Goal: Communication & Community: Share content

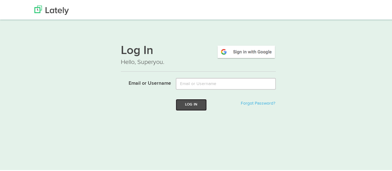
click at [189, 104] on button "Log In" at bounding box center [191, 103] width 31 height 11
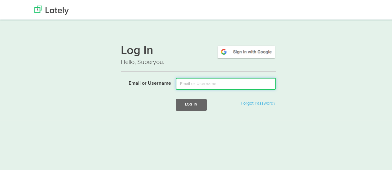
click at [202, 81] on input "Email or Username" at bounding box center [226, 83] width 100 height 12
type input "mindyam@ccf.org"
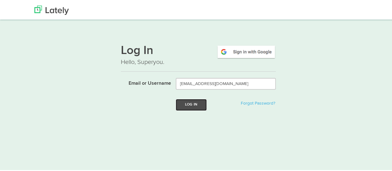
click at [196, 104] on button "Log In" at bounding box center [191, 103] width 31 height 11
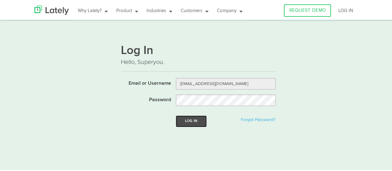
click at [191, 120] on button "Log In" at bounding box center [191, 119] width 31 height 11
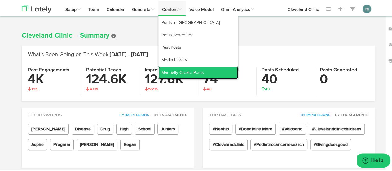
click at [177, 72] on link "Manually Create Posts" at bounding box center [198, 71] width 80 height 12
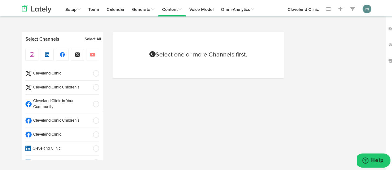
click at [65, 135] on span "Cleveland Clinic" at bounding box center [60, 134] width 57 height 6
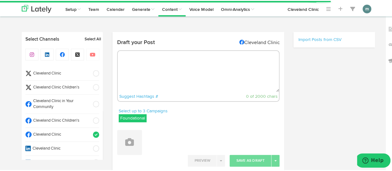
select select "9"
select select "48"
click at [142, 70] on textarea at bounding box center [198, 70] width 161 height 41
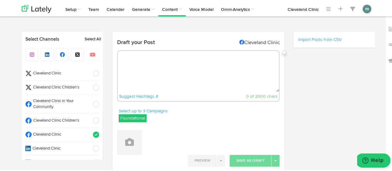
paste textarea "Epidural hematomas and subdural hematomas are both conditions where blood has p…"
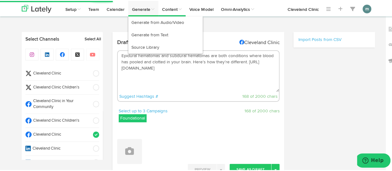
type textarea "Epidural hematomas and subdural hematomas are both conditions where blood has p…"
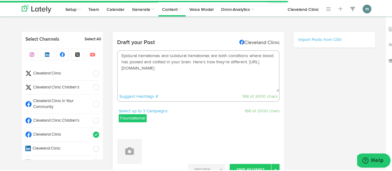
scroll to position [31, 0]
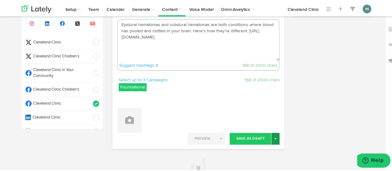
click at [274, 139] on button "Toggle Dropdown" at bounding box center [275, 138] width 8 height 12
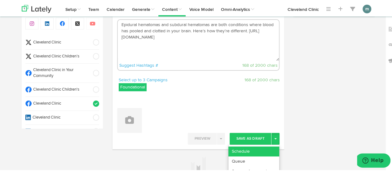
click at [265, 148] on link "Schedule" at bounding box center [253, 150] width 51 height 10
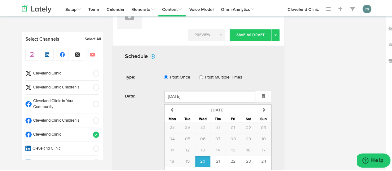
scroll to position [186, 0]
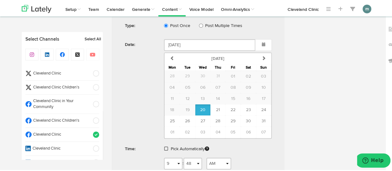
click at [164, 147] on span at bounding box center [166, 147] width 4 height 4
click at [201, 165] on span "Schedule" at bounding box center [209, 167] width 20 height 4
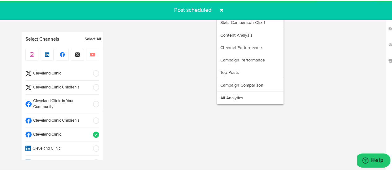
radio input "true"
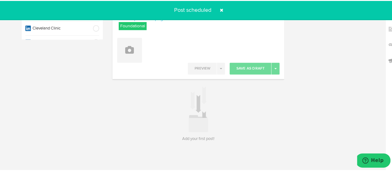
scroll to position [91, 0]
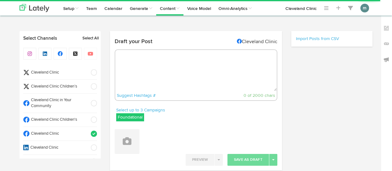
radio input "true"
select select "9"
select select "50"
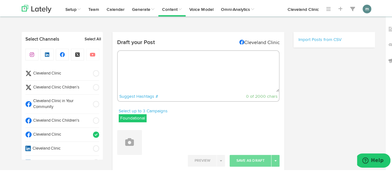
click at [174, 66] on textarea at bounding box center [198, 70] width 161 height 41
paste textarea "Looking for pain relief without the long-term risks of pills? Learn how topical…"
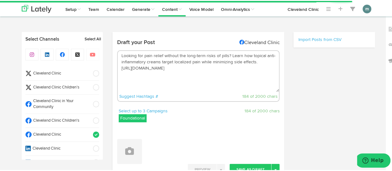
scroll to position [62, 0]
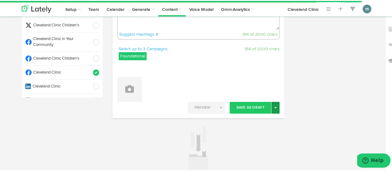
type textarea "Looking for pain relief without the long-term risks of pills? Learn how topical…"
click at [277, 107] on button "Toggle Dropdown" at bounding box center [275, 107] width 8 height 12
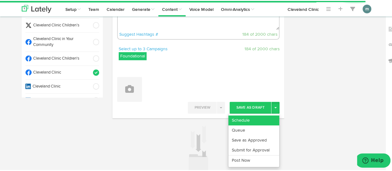
click at [264, 119] on link "Schedule" at bounding box center [253, 119] width 51 height 10
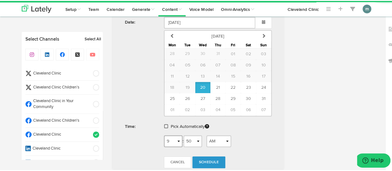
scroll to position [217, 0]
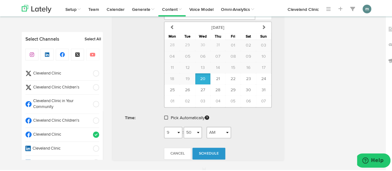
click at [165, 116] on span at bounding box center [166, 116] width 4 height 4
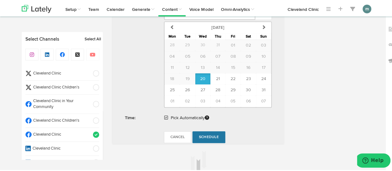
click at [204, 134] on span "Schedule" at bounding box center [209, 136] width 20 height 4
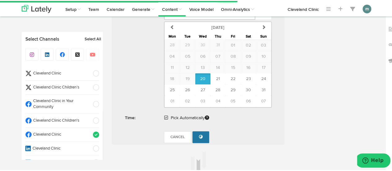
radio input "true"
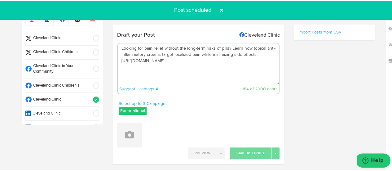
scroll to position [0, 0]
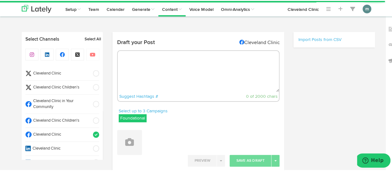
radio input "true"
select select "9"
select select "51"
click at [172, 81] on textarea at bounding box center [198, 70] width 161 height 41
paste textarea "If your eyes burn every time you tear up, you could be dealing with allergies —…"
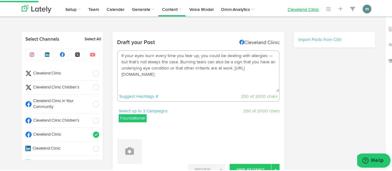
type textarea "If your eyes burn every time you tear up, you could be dealing with allergies —…"
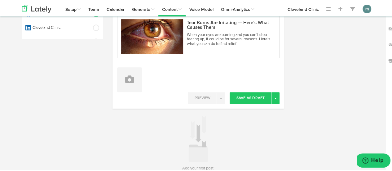
scroll to position [124, 0]
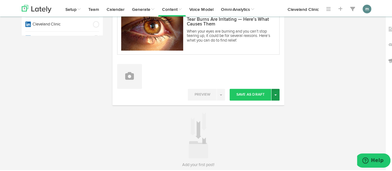
click at [274, 94] on button "Toggle Dropdown" at bounding box center [275, 94] width 8 height 12
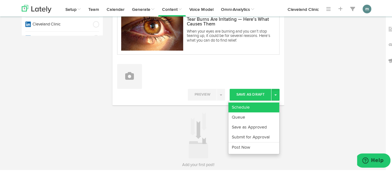
click at [265, 106] on link "Schedule" at bounding box center [253, 106] width 51 height 10
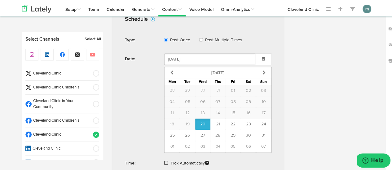
scroll to position [279, 0]
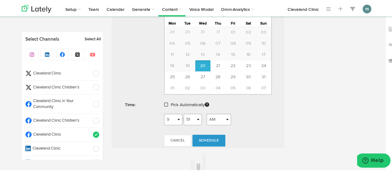
click at [164, 103] on span at bounding box center [166, 103] width 4 height 4
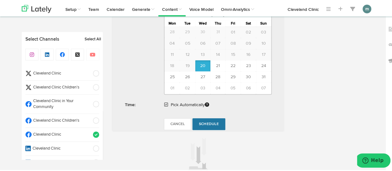
click at [201, 124] on link "Schedule" at bounding box center [208, 123] width 33 height 12
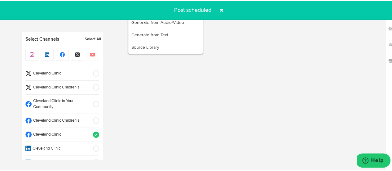
radio input "true"
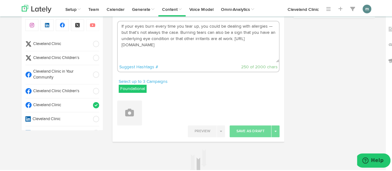
scroll to position [0, 0]
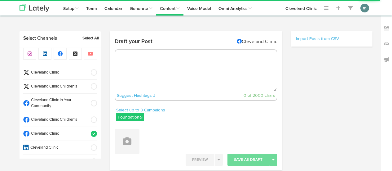
select select "9"
select select "51"
radio input "true"
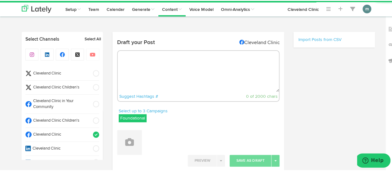
click at [59, 70] on span "Cleveland Clinic" at bounding box center [60, 73] width 57 height 6
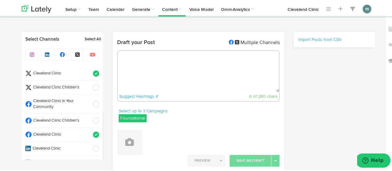
click at [66, 134] on span "Cleveland Clinic" at bounding box center [60, 134] width 57 height 6
click at [132, 63] on textarea at bounding box center [198, 70] width 161 height 41
paste textarea "Epidural hematomas and subdural hematomas are both conditions where blood has p…"
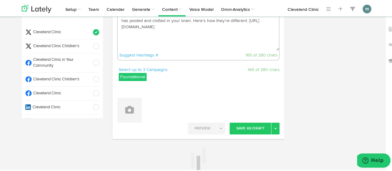
scroll to position [62, 0]
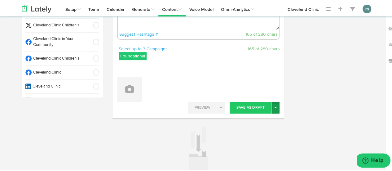
type textarea "Epidural hematomas and subdural hematomas are both conditions where blood has p…"
click at [274, 110] on button "Toggle Dropdown" at bounding box center [275, 107] width 8 height 12
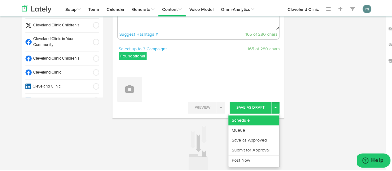
click at [267, 117] on link "Schedule" at bounding box center [253, 119] width 51 height 10
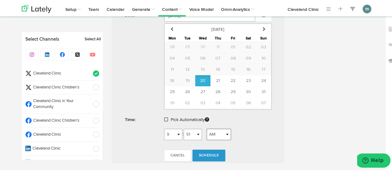
scroll to position [217, 0]
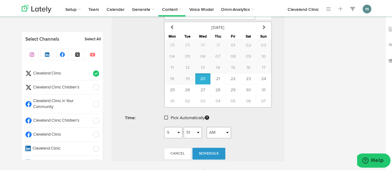
click at [164, 114] on span at bounding box center [166, 116] width 4 height 4
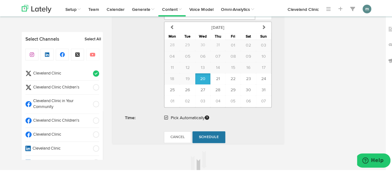
click at [204, 134] on span "Schedule" at bounding box center [209, 136] width 20 height 4
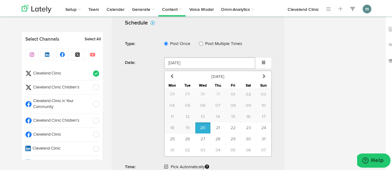
scroll to position [155, 0]
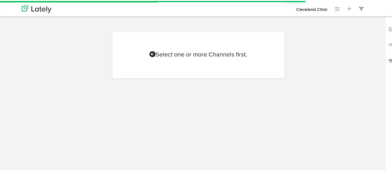
scroll to position [155, 0]
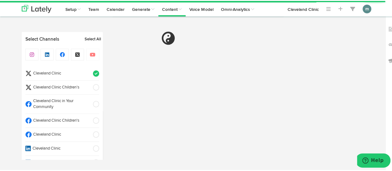
radio input "true"
select select "9"
select select "52"
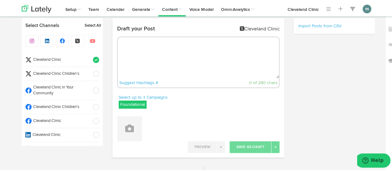
scroll to position [0, 0]
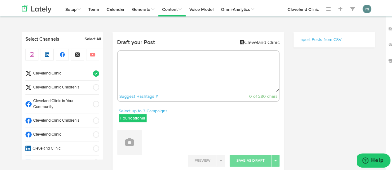
click at [156, 66] on textarea at bounding box center [198, 70] width 161 height 41
paste textarea "If your eyes burn every time you tear up, you could be dealing with allergies —…"
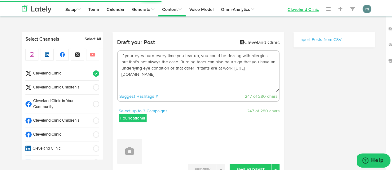
type textarea "If your eyes burn every time you tear up, you could be dealing with allergies —…"
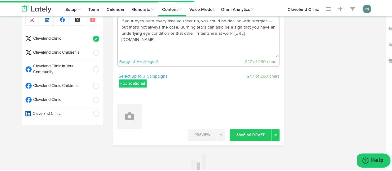
scroll to position [93, 0]
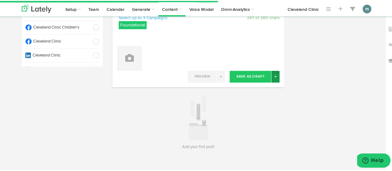
click at [274, 75] on span "button" at bounding box center [275, 75] width 2 height 1
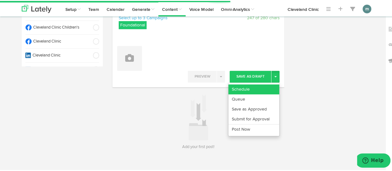
click at [263, 84] on link "Schedule" at bounding box center [253, 88] width 51 height 10
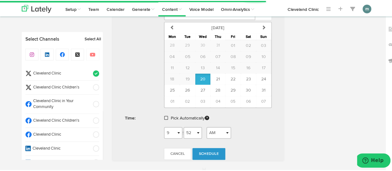
scroll to position [217, 0]
click at [164, 115] on span at bounding box center [166, 116] width 4 height 4
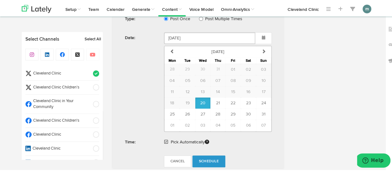
scroll to position [248, 0]
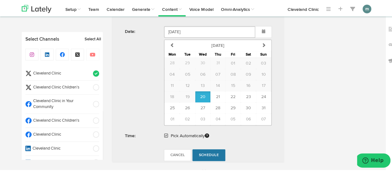
click at [208, 153] on span "Schedule" at bounding box center [209, 154] width 20 height 4
radio input "true"
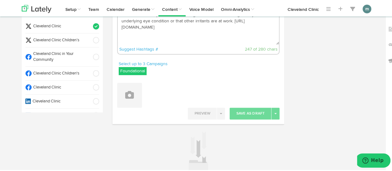
scroll to position [0, 0]
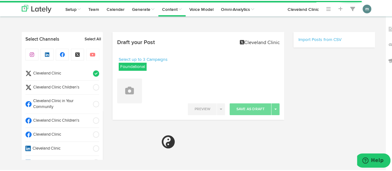
select select "9"
select select "52"
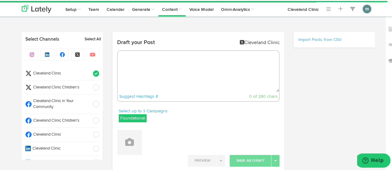
click at [160, 63] on textarea at bounding box center [198, 70] width 161 height 41
paste textarea "You wake up to discover that one (or both) of your eyes is watery, irritated an…"
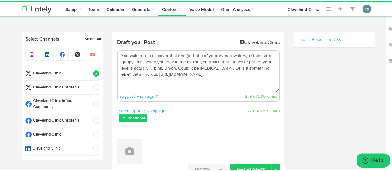
drag, startPoint x: 175, startPoint y: 67, endPoint x: 134, endPoint y: 63, distance: 40.7
click at [134, 63] on textarea "You wake up to discover that one (or both) of your eyes is watery, irritated an…" at bounding box center [198, 70] width 161 height 41
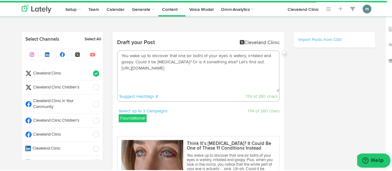
drag, startPoint x: 219, startPoint y: 62, endPoint x: 220, endPoint y: 66, distance: 4.1
click at [219, 61] on textarea "You wake up to discover that one (or both) of your eyes is watery, irritated an…" at bounding box center [198, 70] width 161 height 41
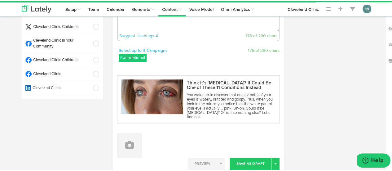
scroll to position [124, 0]
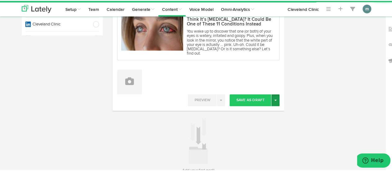
type textarea "You wake up to discover that one (or both) of your eyes is watery, irritated an…"
click at [274, 98] on span "button" at bounding box center [275, 98] width 2 height 1
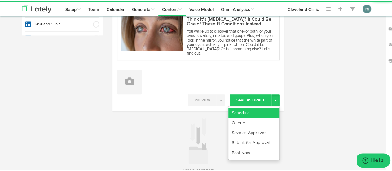
click at [264, 108] on link "Schedule" at bounding box center [253, 112] width 51 height 10
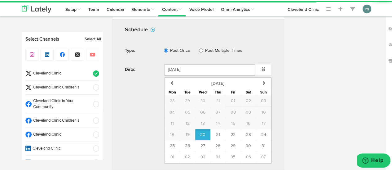
scroll to position [238, 0]
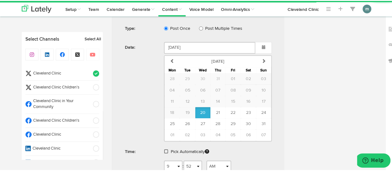
click at [164, 148] on span at bounding box center [166, 150] width 4 height 4
click at [206, 168] on span "Schedule" at bounding box center [209, 170] width 20 height 4
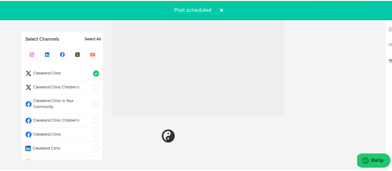
radio input "true"
